Goal: Check status

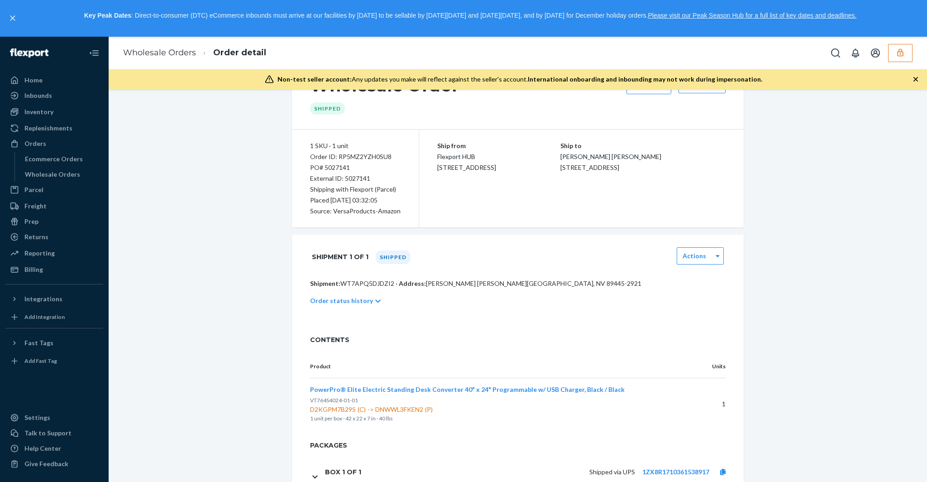
scroll to position [88, 0]
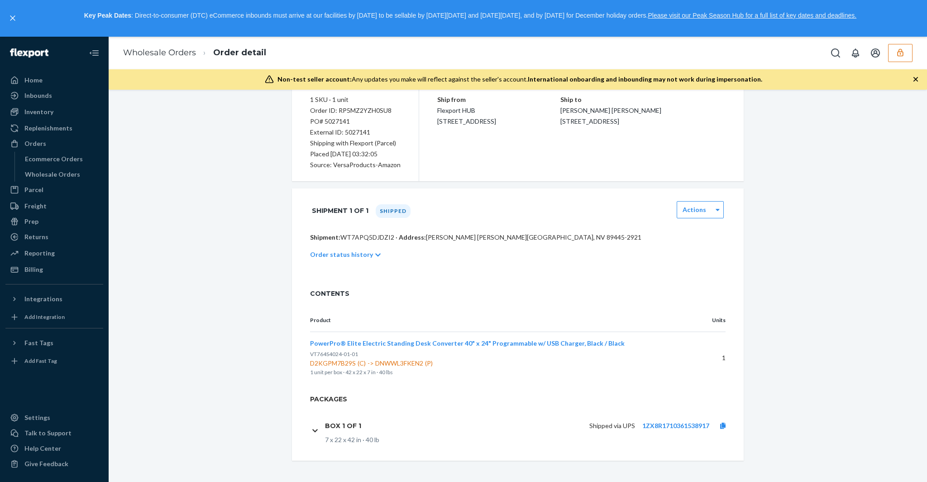
click at [345, 363] on span "D2KGPM7B29S (C) -> DNWWL3FKEN2 (P)" at bounding box center [491, 362] width 363 height 9
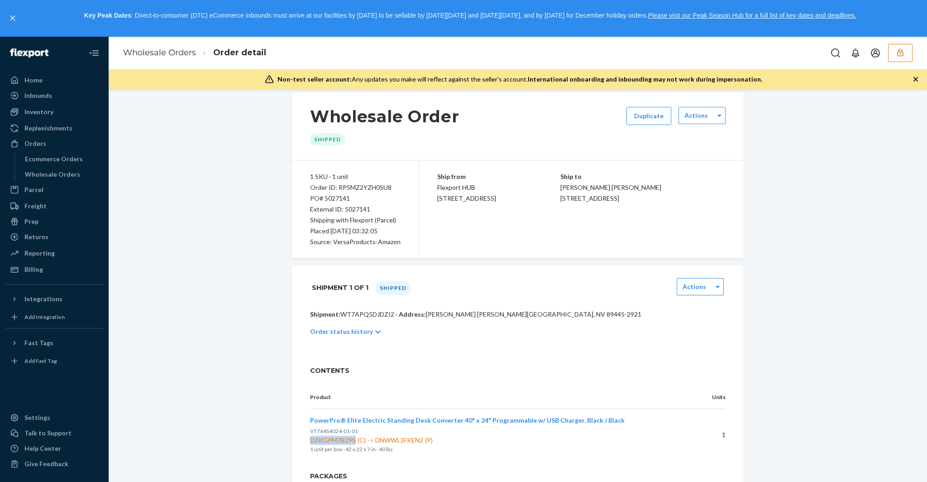
scroll to position [0, 0]
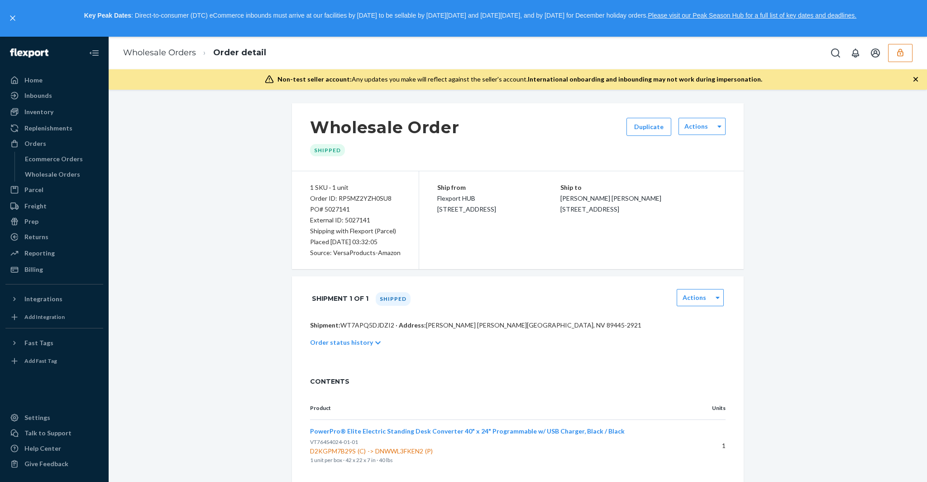
click at [374, 325] on p "Shipment: WT7APQ5DJDZI2 · Address: KATHLEEN REHBERGPOKATHLEEN REHBERG · WINNEMU…" at bounding box center [518, 324] width 416 height 9
copy p "WT7APQ5DJDZI2"
click at [360, 198] on div "Order ID: RP5MZ2YZH0SU8" at bounding box center [355, 198] width 91 height 11
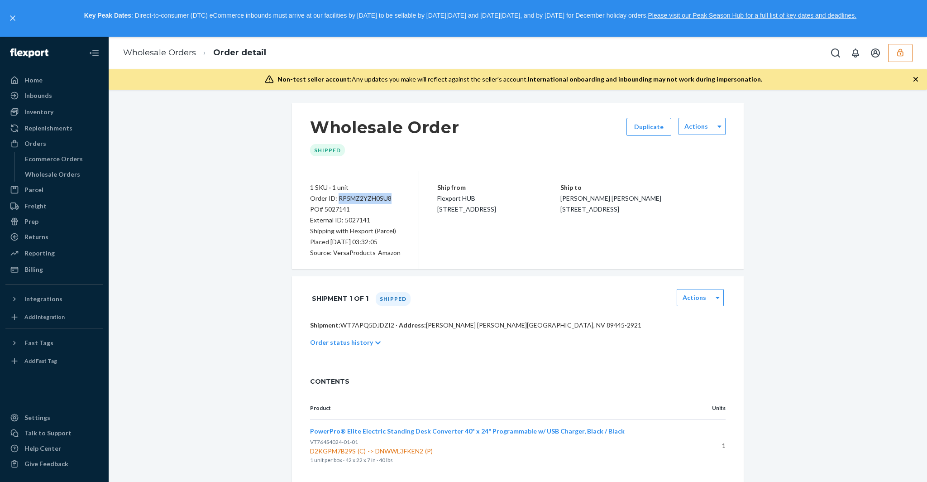
copy div "RP5MZ2YZH0SU8"
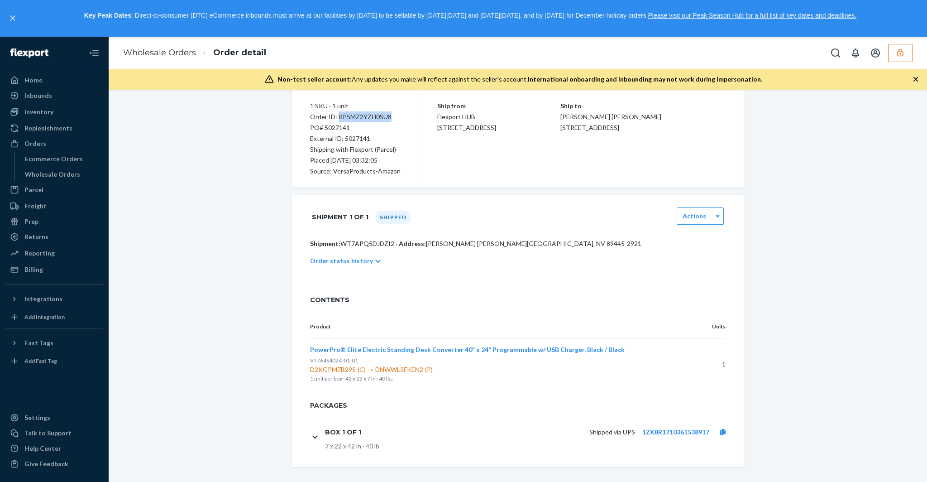
scroll to position [88, 0]
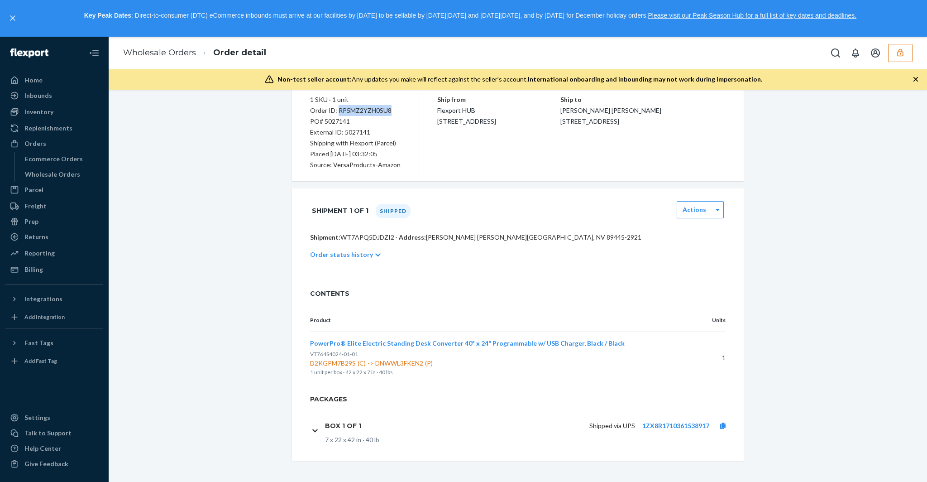
copy div "RP5MZ2YZH0SU8"
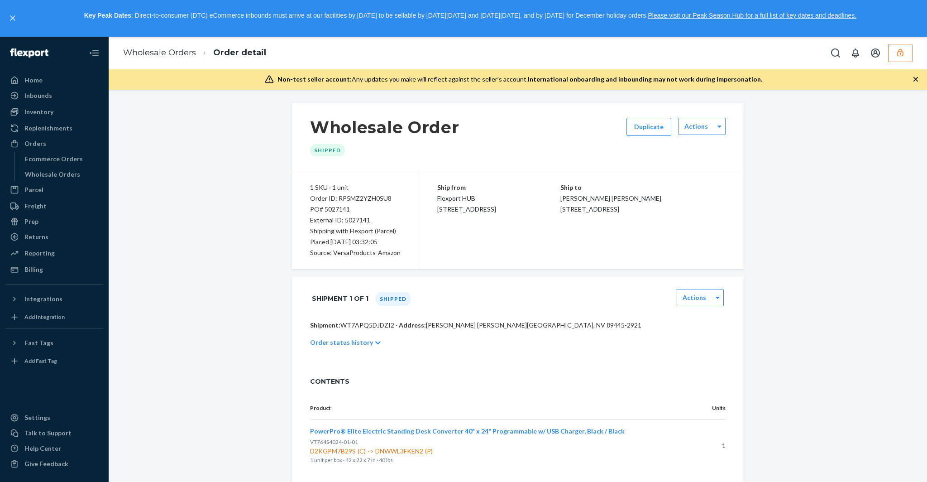
click at [365, 344] on p "Order status history" at bounding box center [341, 342] width 63 height 9
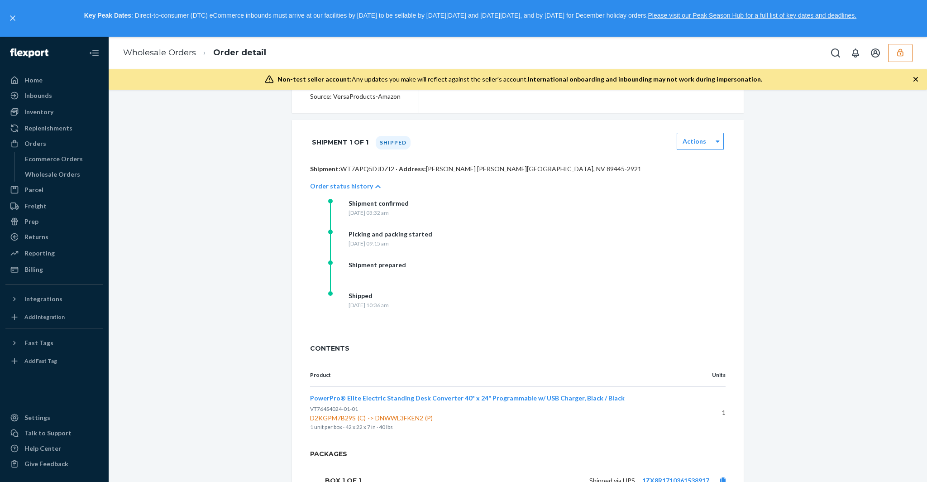
scroll to position [211, 0]
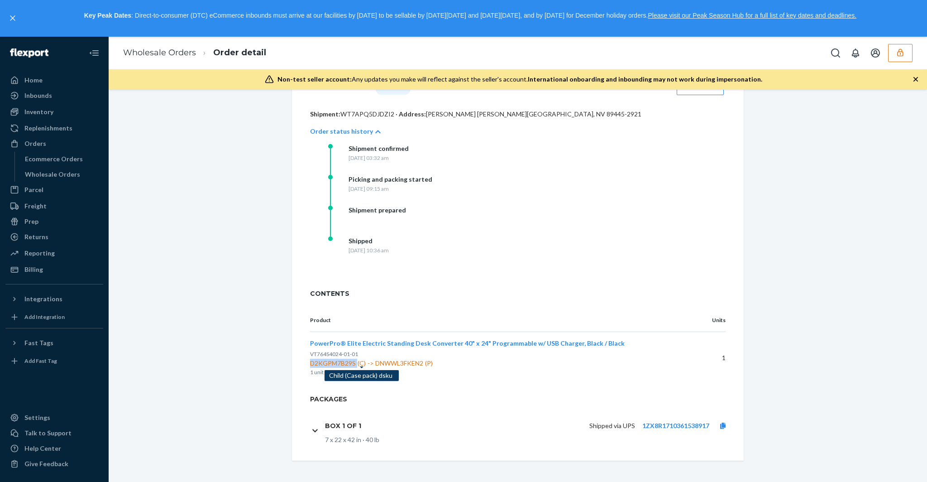
drag, startPoint x: 311, startPoint y: 364, endPoint x: 356, endPoint y: 359, distance: 46.0
click at [356, 359] on span "D2KGPM7B29S (C) Child (Case pack) dsku -> DNWWL3FKEN2 (P)" at bounding box center [491, 362] width 363 height 9
copy span "D2KGPM7B29S"
click at [404, 359] on span "D2KGPM7B29S (C) -> DNWWL3FKEN2 (P)" at bounding box center [491, 362] width 363 height 9
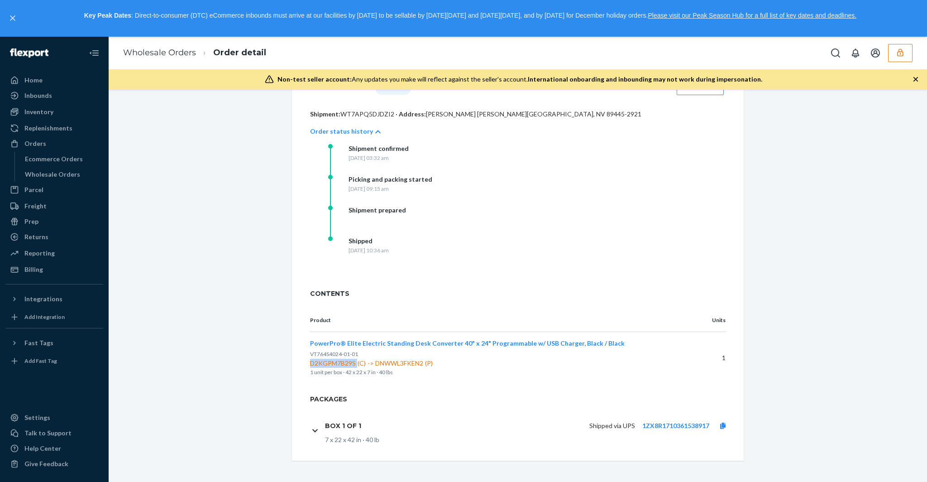
copy span "DNWWL3FKEN2"
click at [897, 53] on icon "button" at bounding box center [900, 52] width 9 height 9
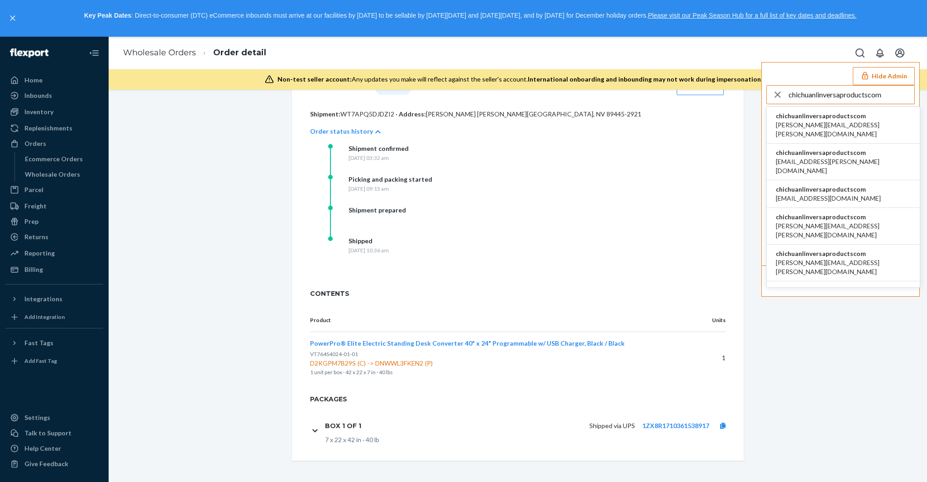
type input "chichuanlinversaproductscom"
click at [813, 120] on span "adrian.gonzalez@versaproducts.com" at bounding box center [843, 129] width 135 height 18
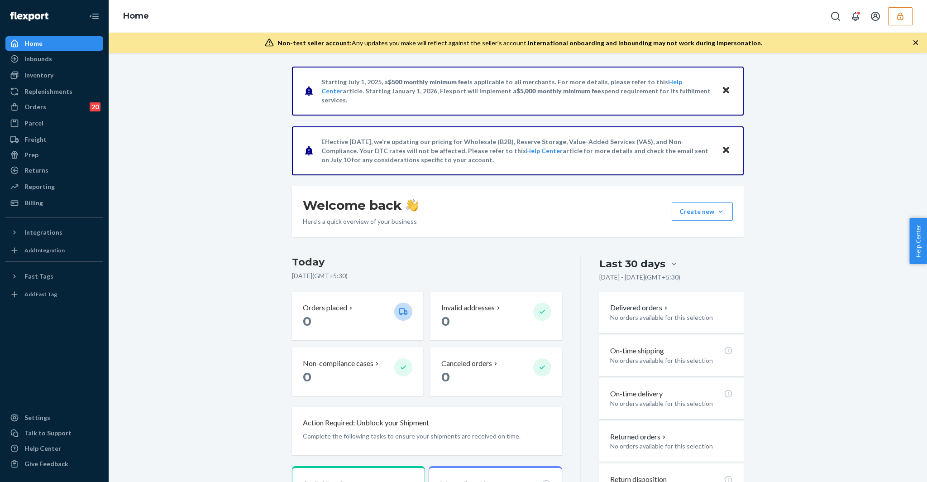
click at [60, 114] on div "Orders 20 Ecommerce Orders Wholesale Orders 20" at bounding box center [54, 107] width 98 height 15
click at [60, 108] on div "Orders 20" at bounding box center [54, 106] width 96 height 13
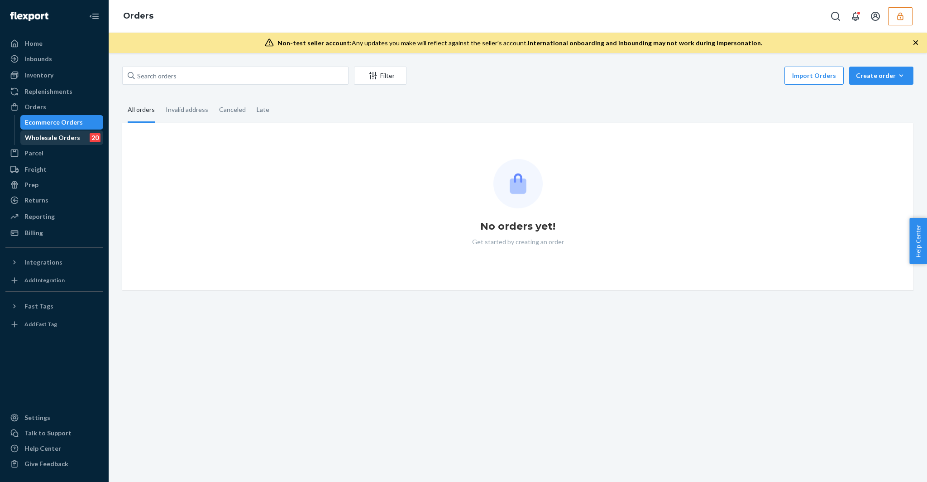
click at [63, 137] on div "Wholesale Orders" at bounding box center [52, 137] width 55 height 9
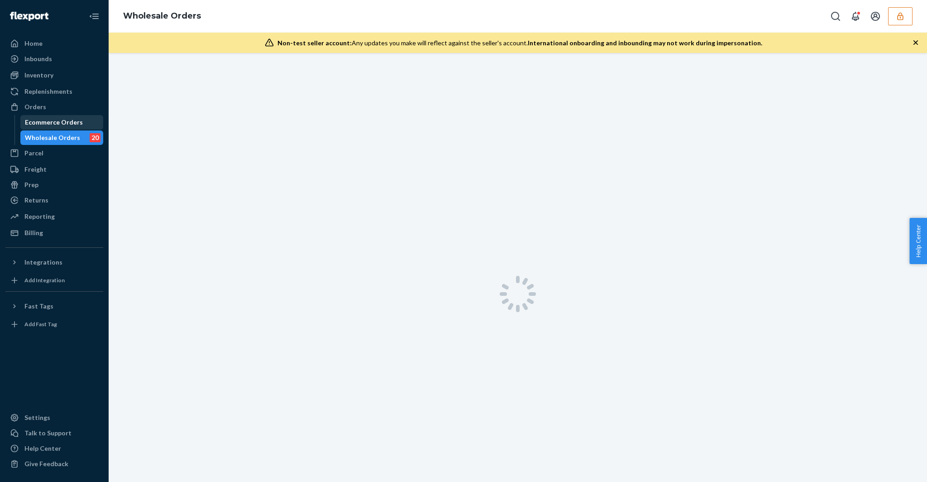
click at [64, 120] on div "Ecommerce Orders" at bounding box center [54, 122] width 58 height 9
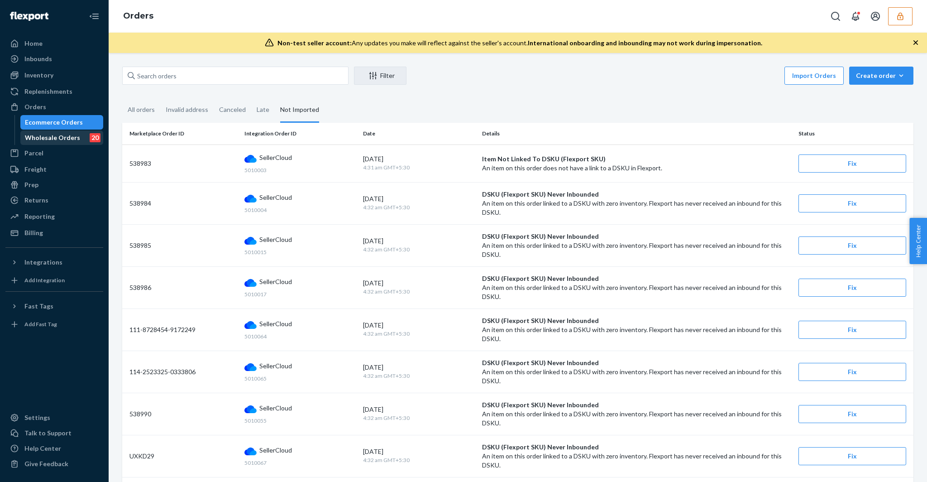
click at [69, 138] on div "Wholesale Orders" at bounding box center [52, 137] width 55 height 9
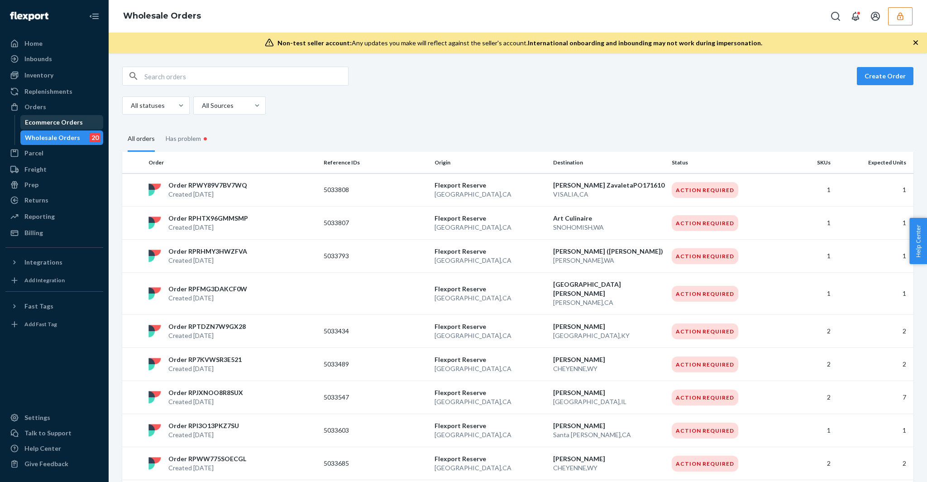
click at [68, 126] on div "Ecommerce Orders" at bounding box center [54, 122] width 58 height 9
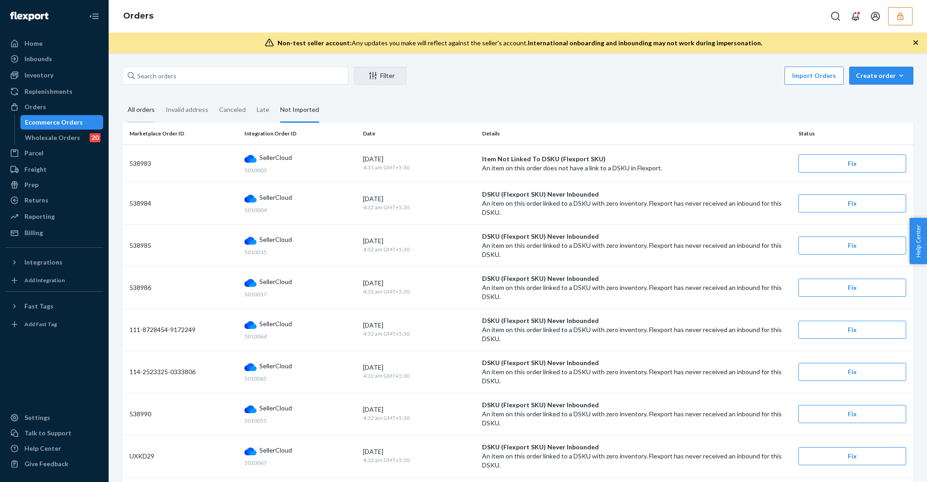
click at [144, 103] on div "All orders" at bounding box center [141, 110] width 27 height 25
click at [122, 98] on input "All orders" at bounding box center [122, 98] width 0 height 0
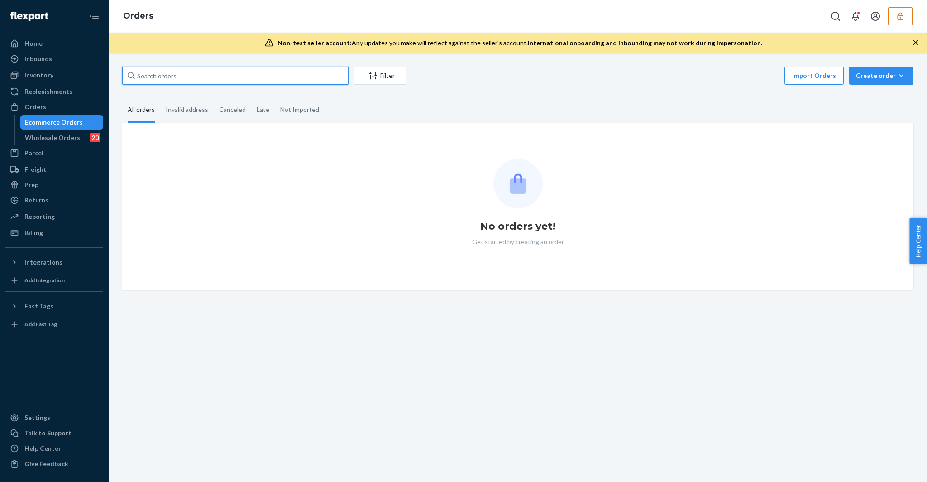
click at [153, 74] on input "text" at bounding box center [235, 76] width 226 height 18
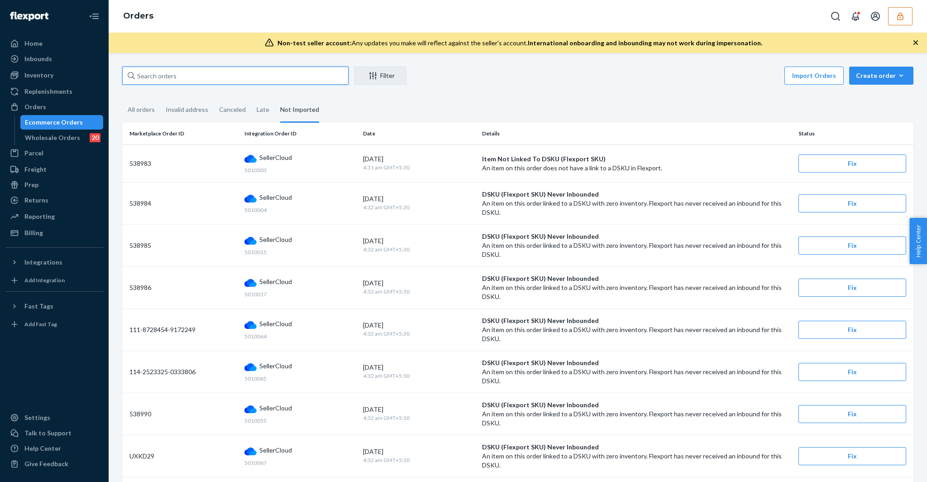
paste input "5029886"
type input "5029886"
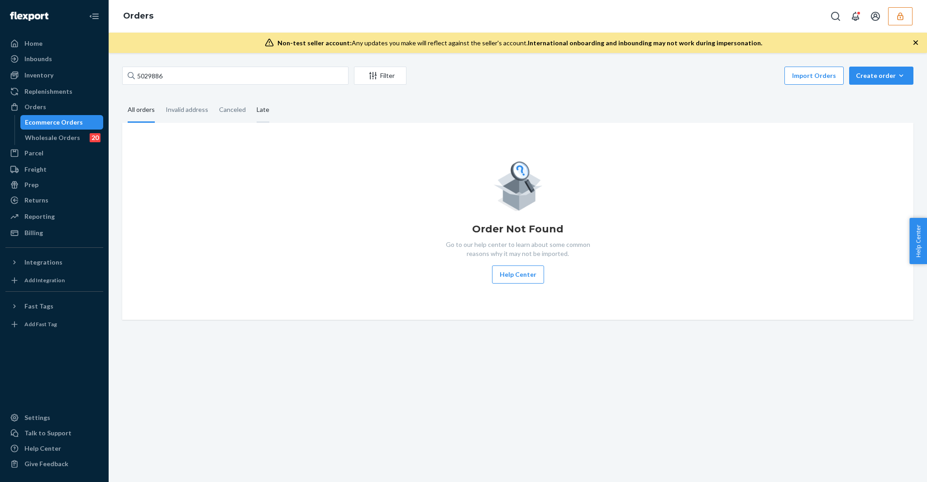
click at [258, 114] on div "Late" at bounding box center [263, 110] width 13 height 25
click at [251, 98] on input "Late" at bounding box center [251, 98] width 0 height 0
click at [143, 110] on div "All orders" at bounding box center [141, 110] width 27 height 25
click at [122, 98] on input "All orders" at bounding box center [122, 98] width 0 height 0
click at [77, 136] on div "Wholesale Orders 20" at bounding box center [61, 137] width 81 height 13
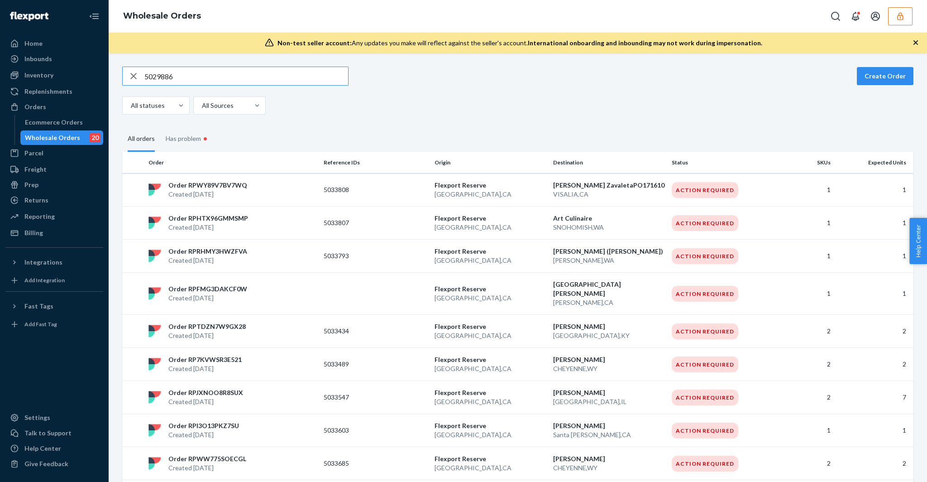
type input "5029886"
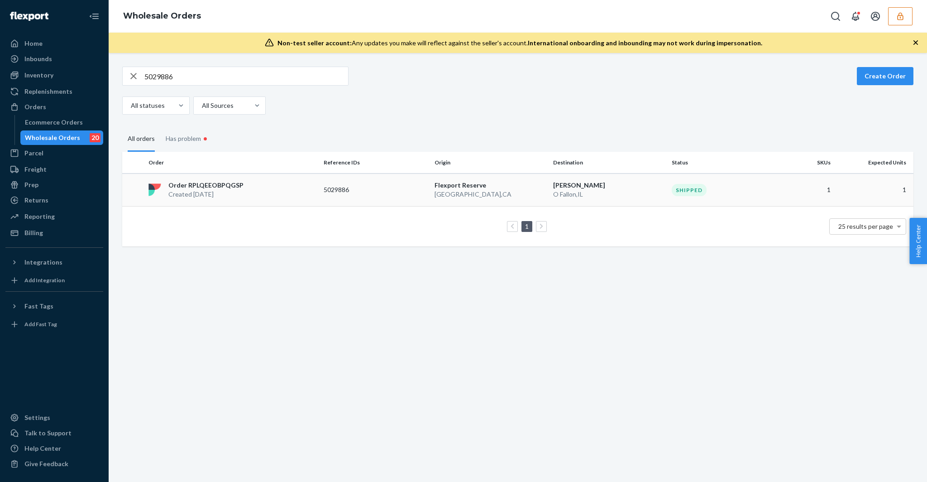
click at [264, 178] on td "Order RPLQEEOBPQGSP Created Aug 7, 2025" at bounding box center [232, 189] width 175 height 33
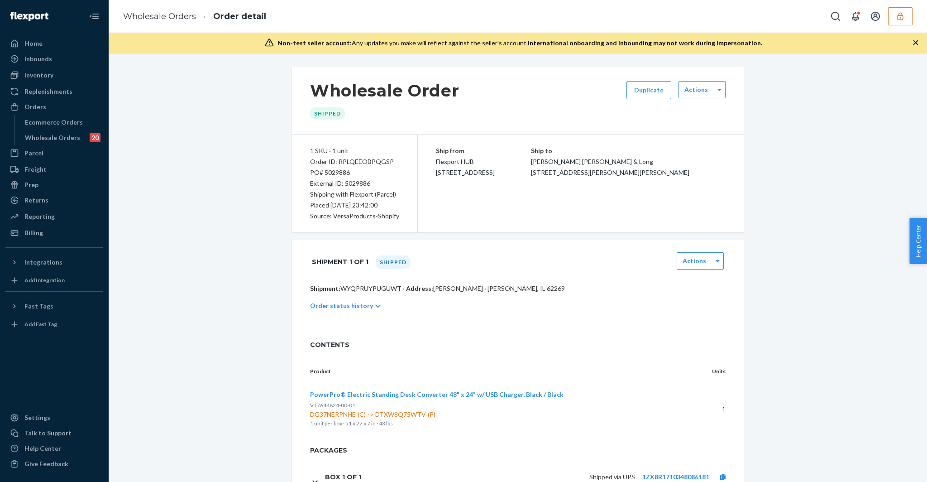
click at [446, 243] on div "Shipment 1 of 1 Shipped Actions" at bounding box center [518, 261] width 452 height 44
click at [335, 173] on div "PO# 5029886" at bounding box center [354, 172] width 89 height 11
copy div "5029886"
